Goal: Task Accomplishment & Management: Manage account settings

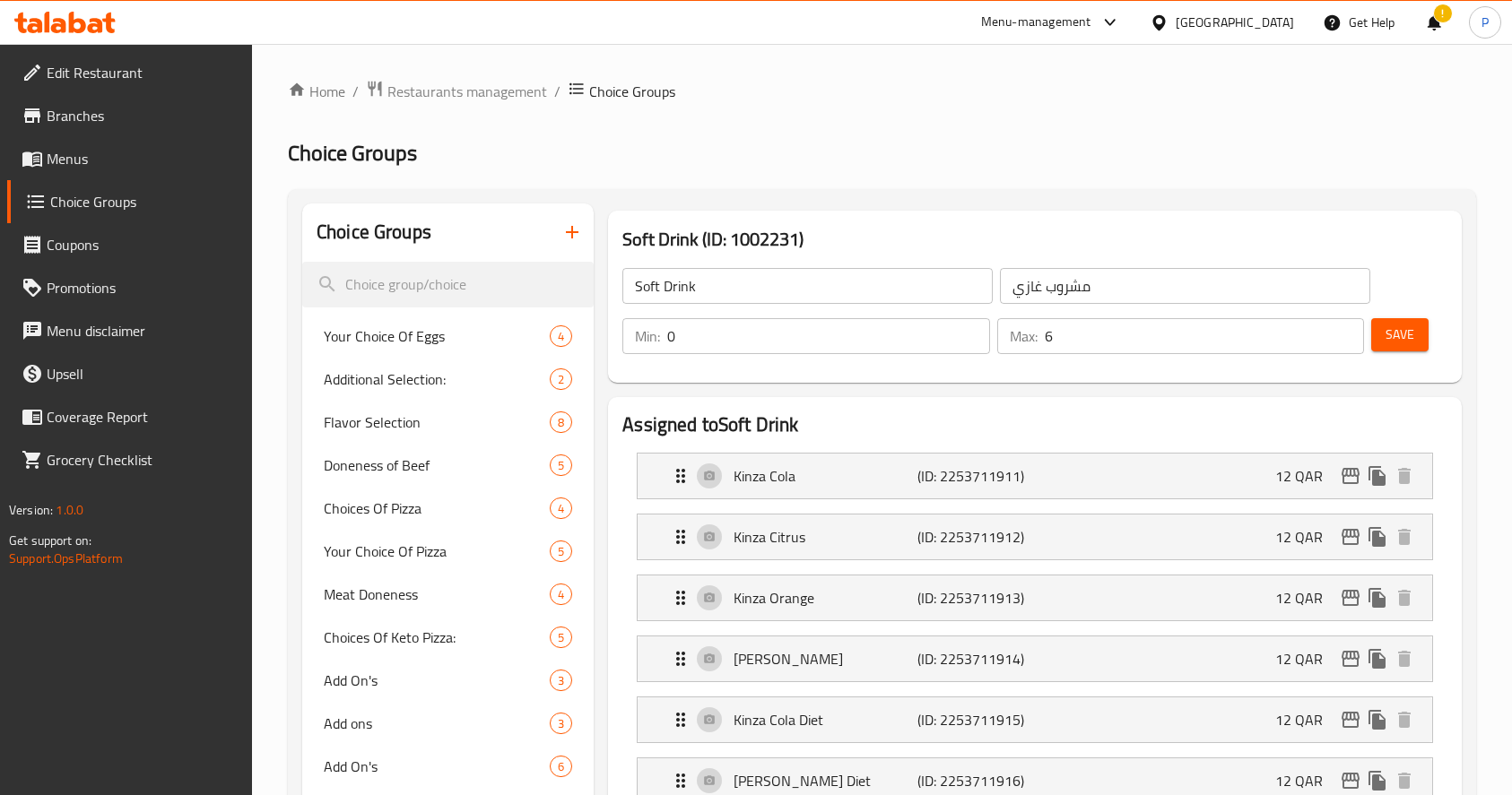
click at [450, 89] on span "Restaurants management" at bounding box center [468, 92] width 159 height 22
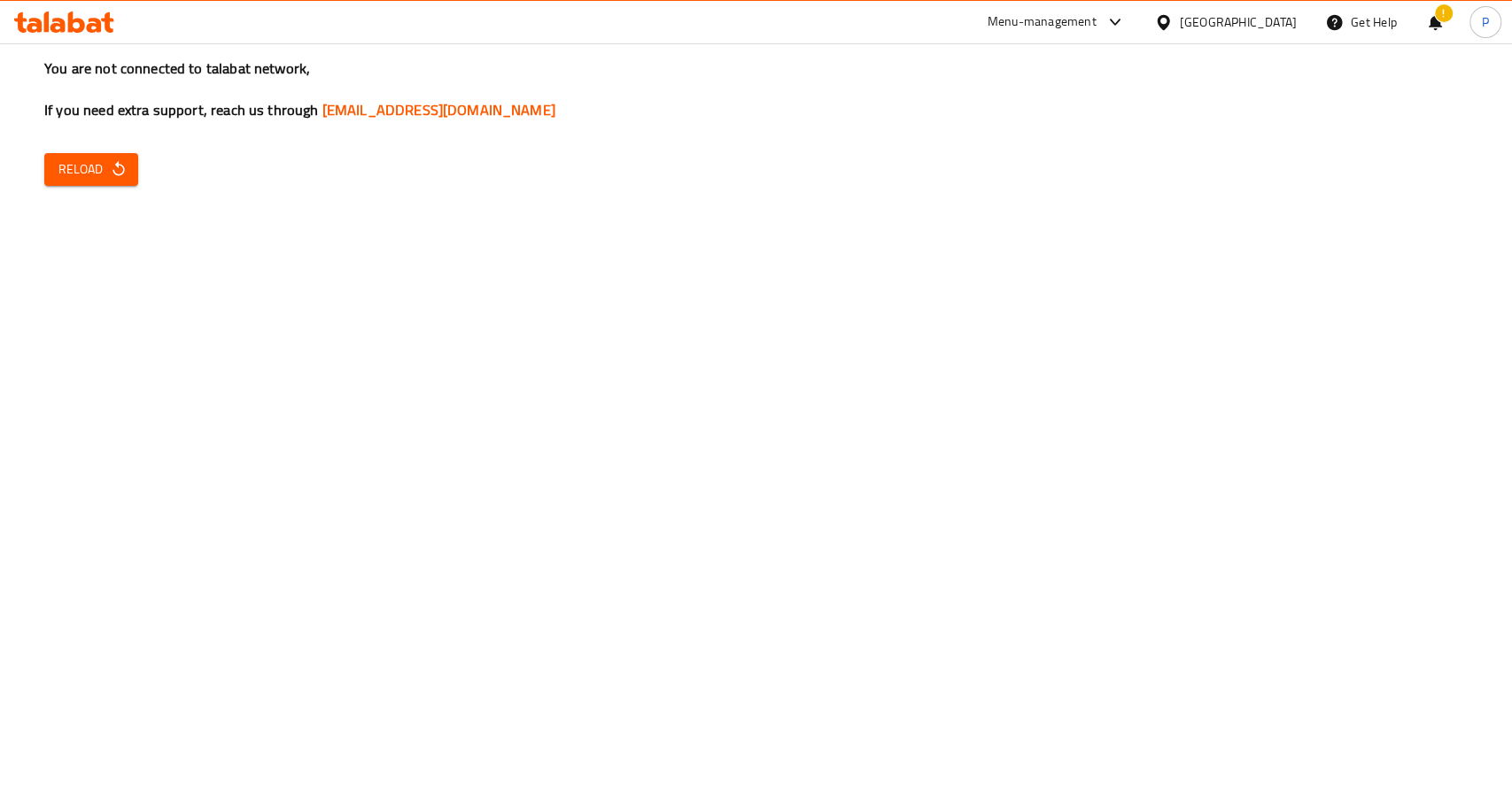
click at [124, 169] on icon "button" at bounding box center [119, 169] width 17 height 17
click at [127, 174] on button "Reload" at bounding box center [91, 170] width 94 height 33
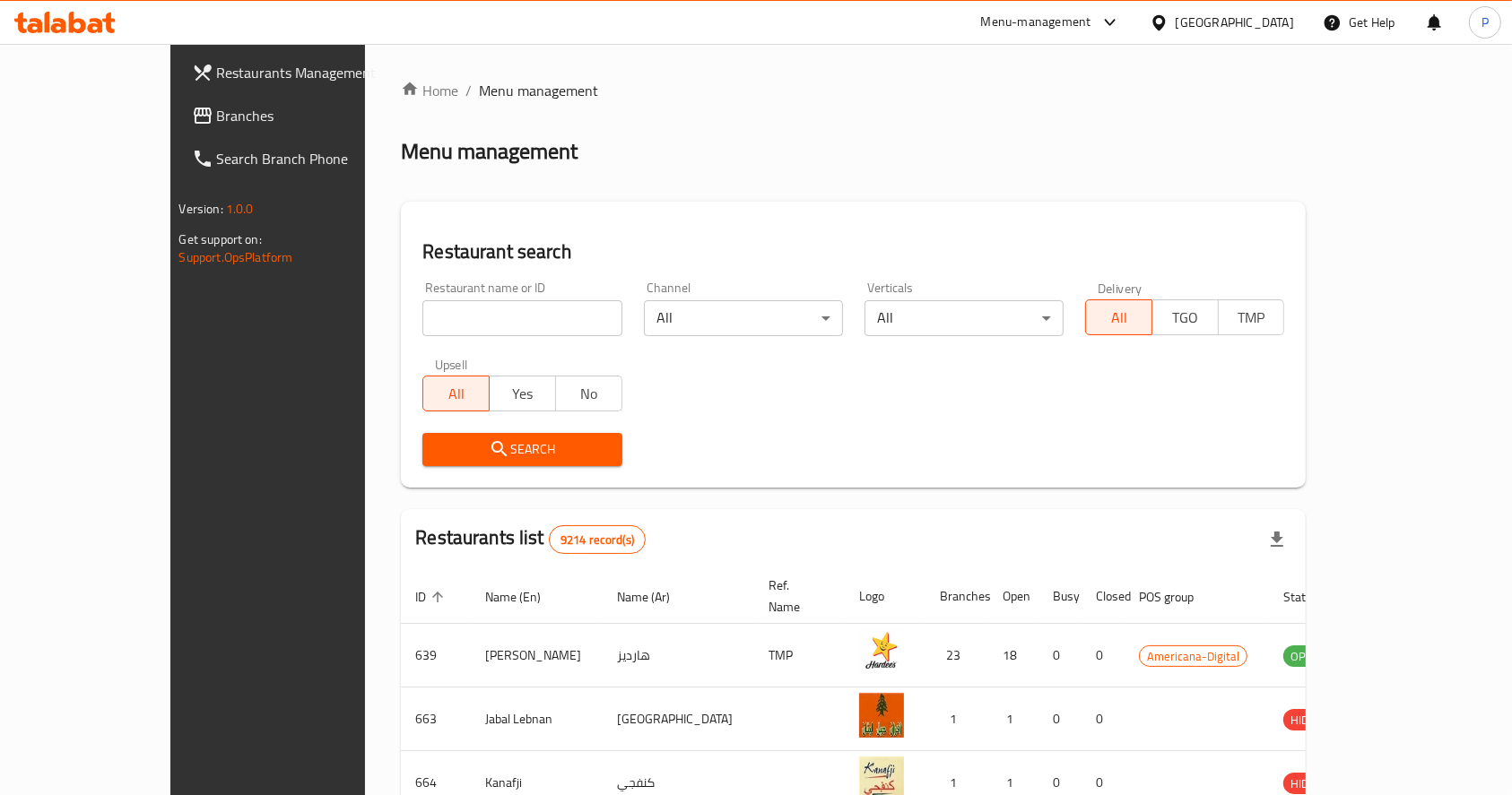
click at [422, 304] on input "search" at bounding box center [522, 318] width 199 height 35
type input "baloch modern"
click button "Search" at bounding box center [522, 450] width 199 height 33
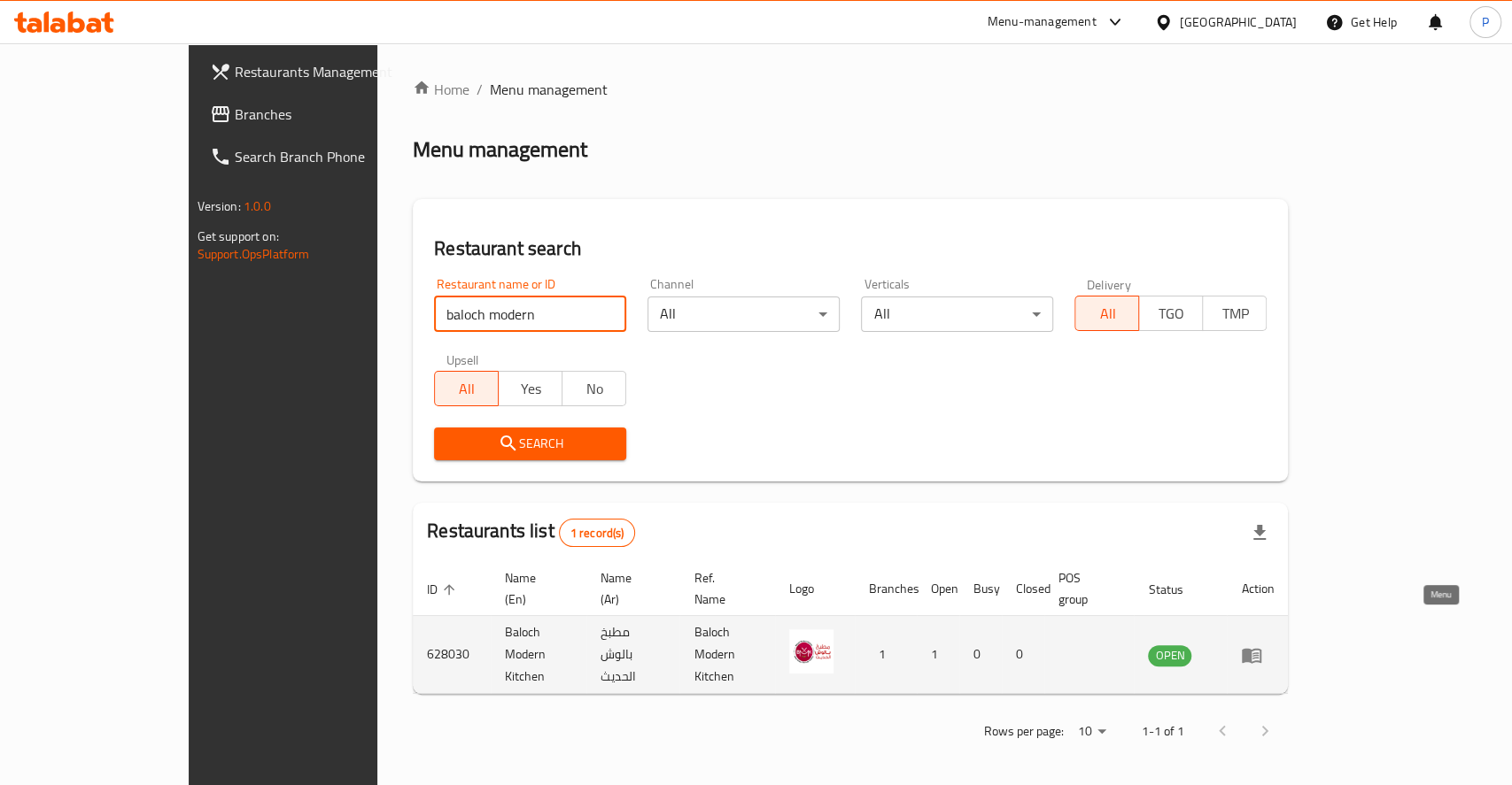
click at [1258, 653] on icon "enhanced table" at bounding box center [1255, 656] width 6 height 7
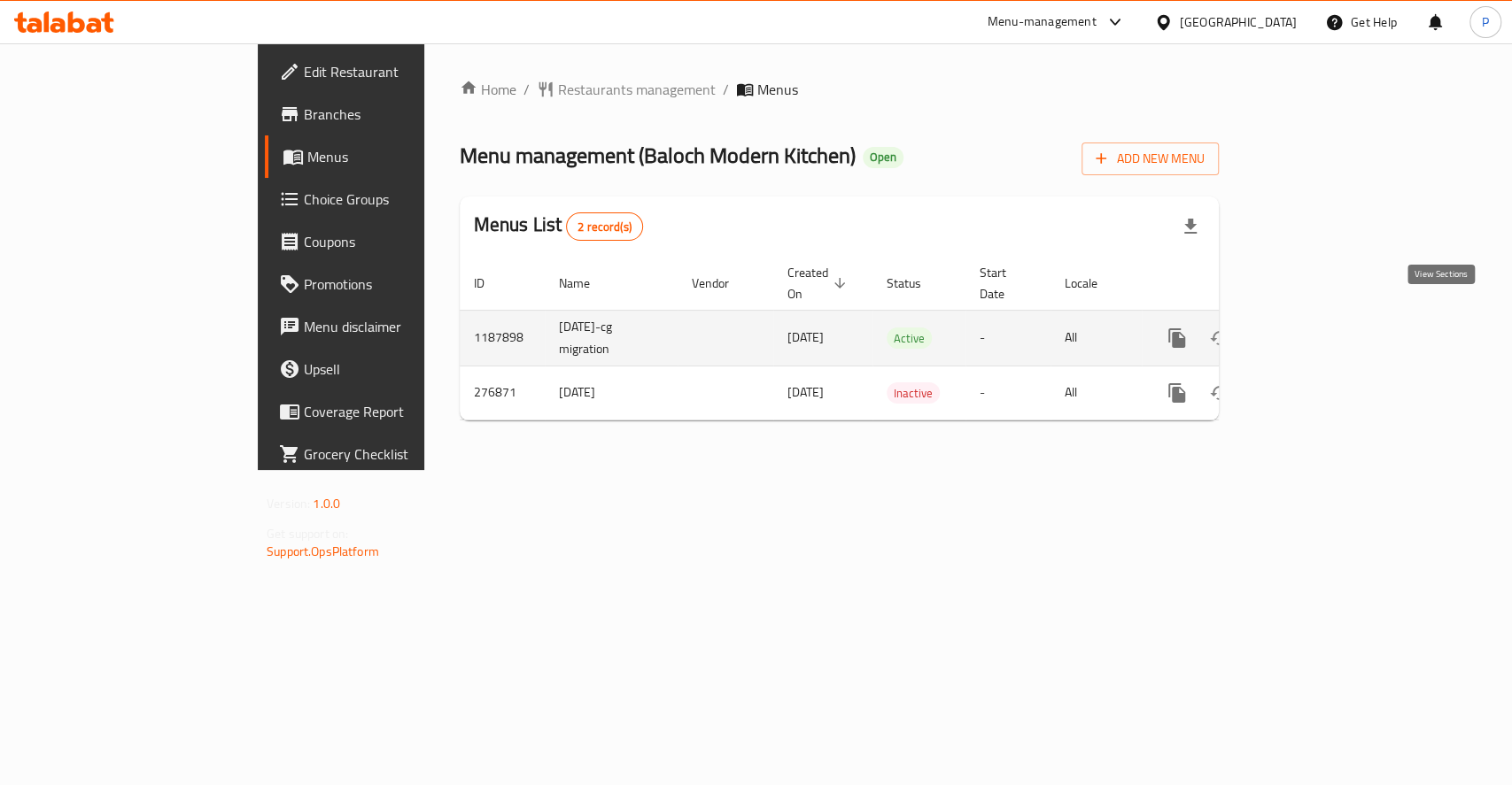
click at [1312, 330] on icon "enhanced table" at bounding box center [1304, 338] width 16 height 16
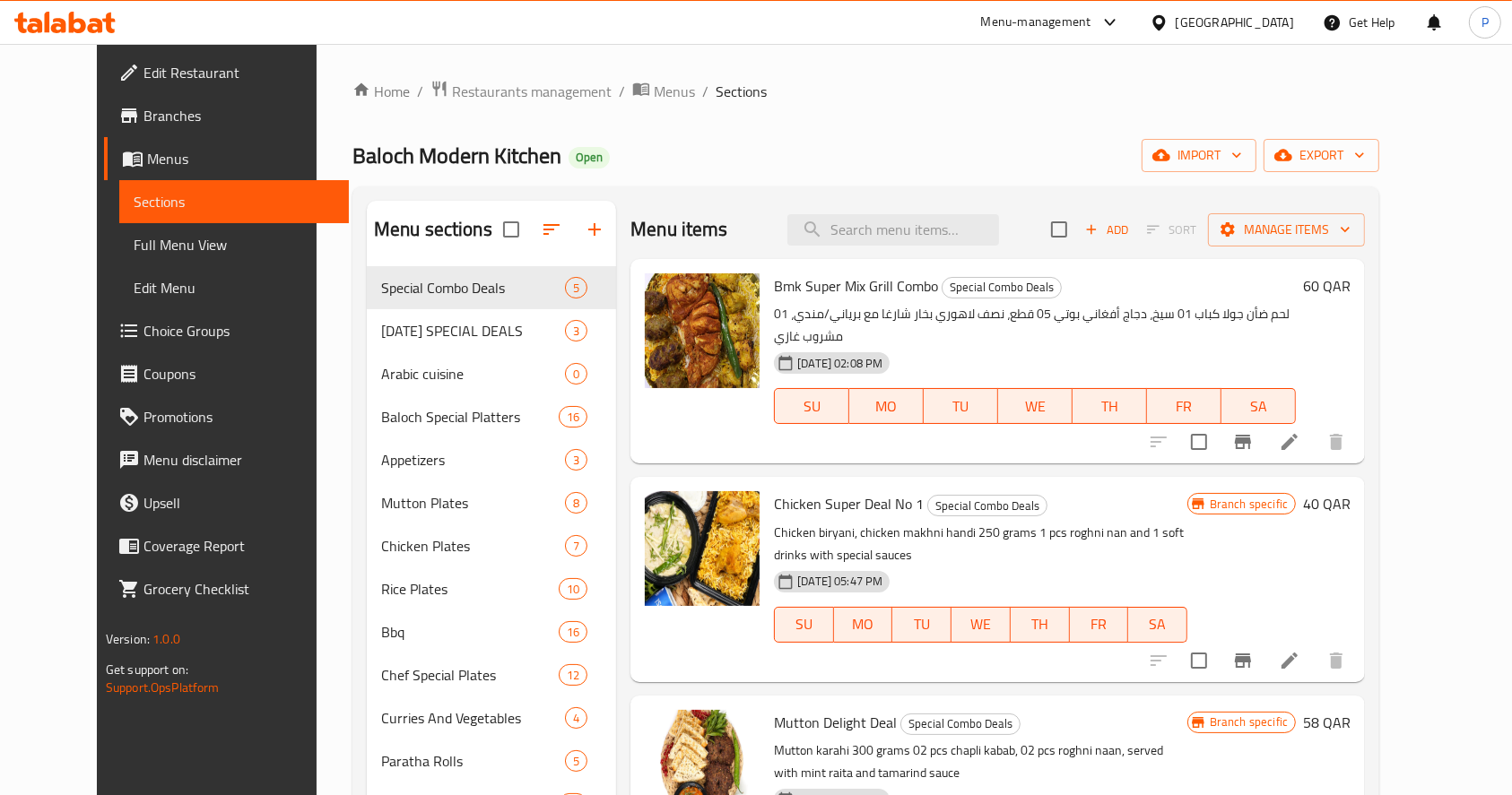
click at [144, 76] on span "Edit Restaurant" at bounding box center [239, 73] width 192 height 22
